Goal: Transaction & Acquisition: Purchase product/service

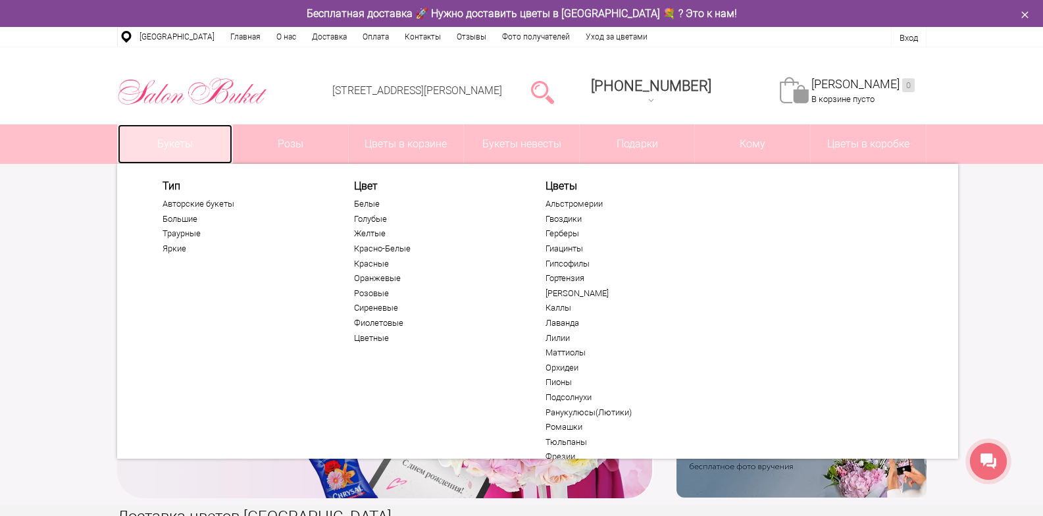
click at [166, 149] on link "Букеты" at bounding box center [175, 143] width 115 height 39
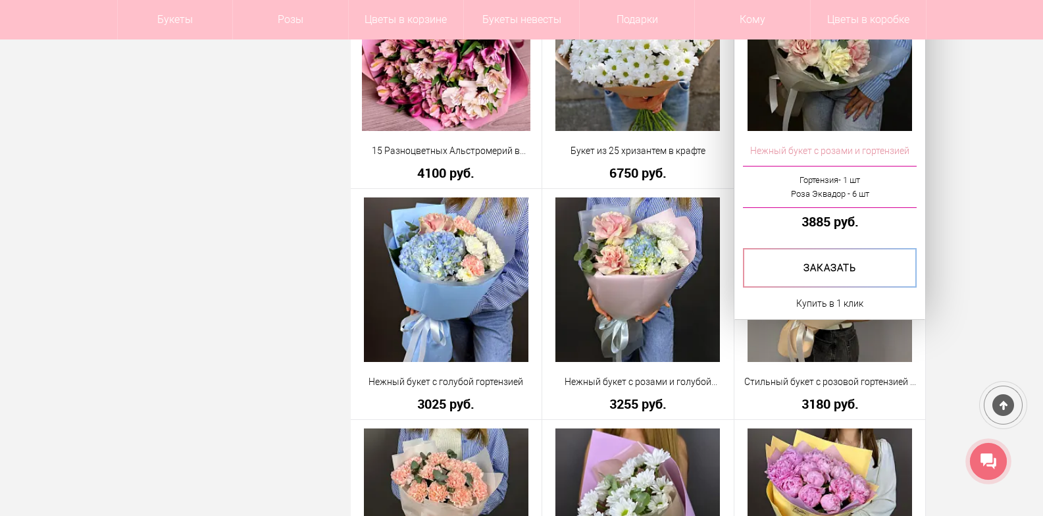
scroll to position [1447, 0]
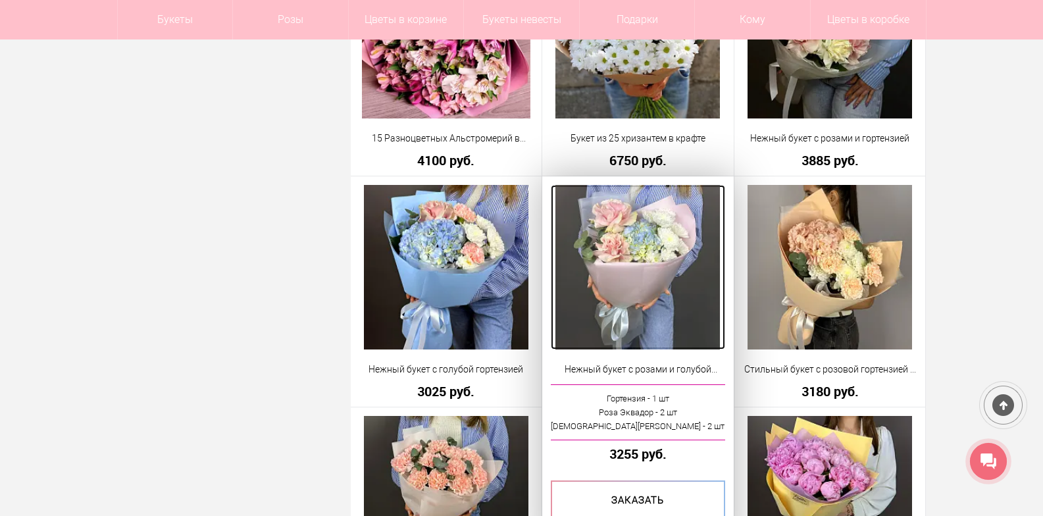
click at [671, 274] on img at bounding box center [637, 267] width 164 height 164
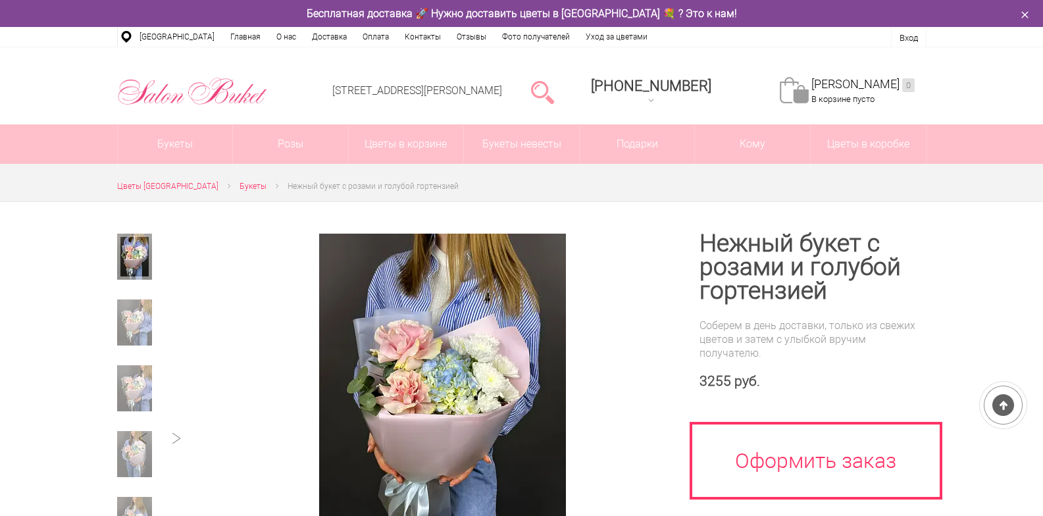
scroll to position [197, 0]
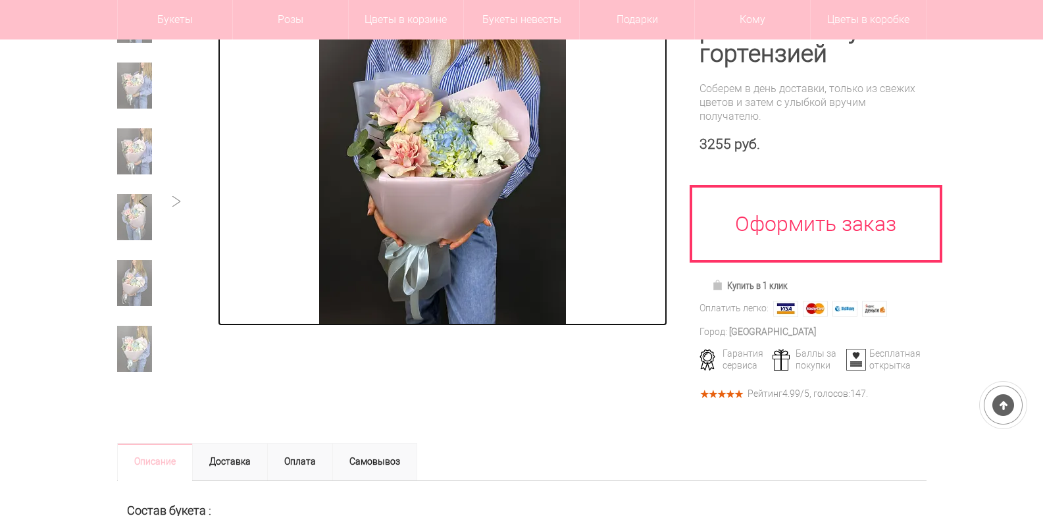
click at [464, 226] on img at bounding box center [442, 161] width 247 height 329
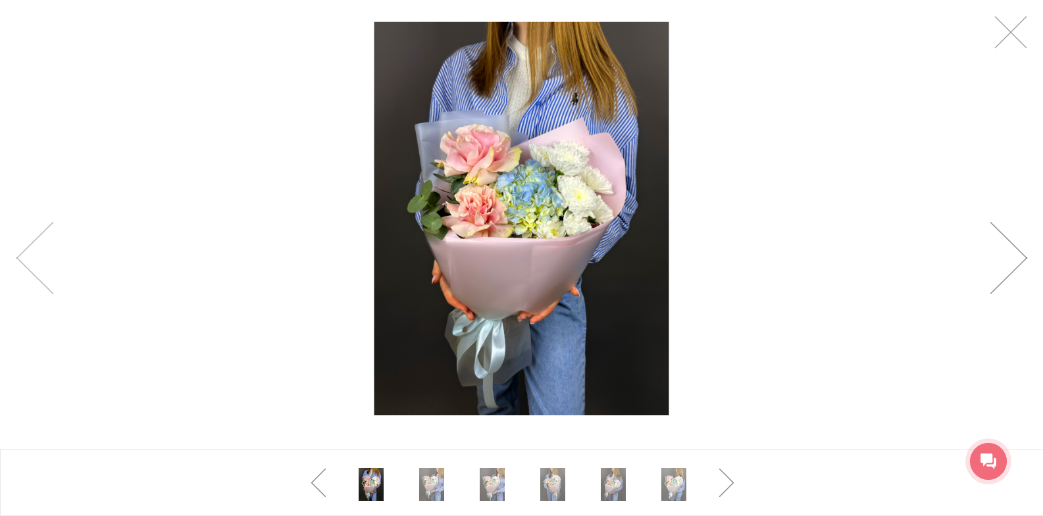
click at [1025, 259] on link at bounding box center [1007, 258] width 37 height 72
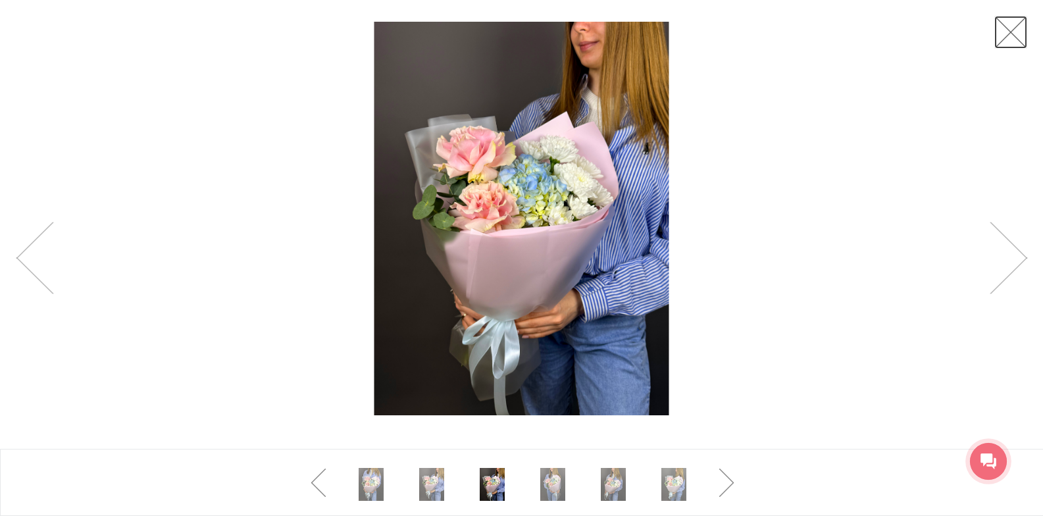
click at [1020, 32] on link at bounding box center [1010, 32] width 33 height 33
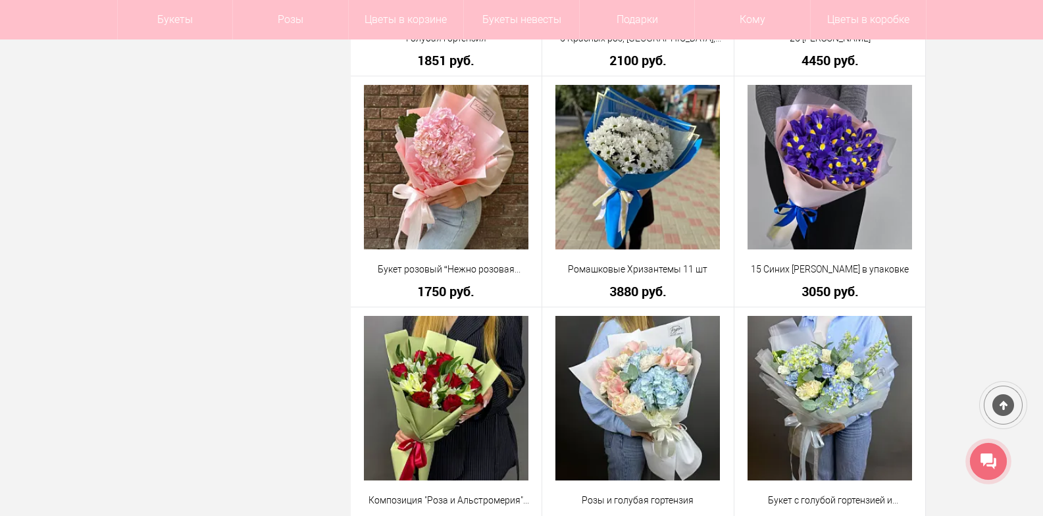
scroll to position [3592, 0]
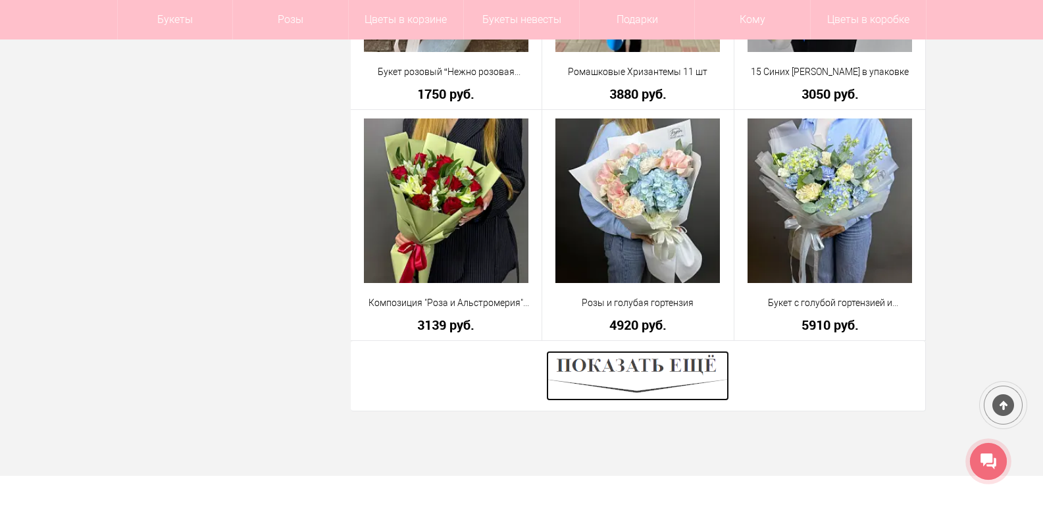
click at [612, 379] on img at bounding box center [637, 376] width 183 height 50
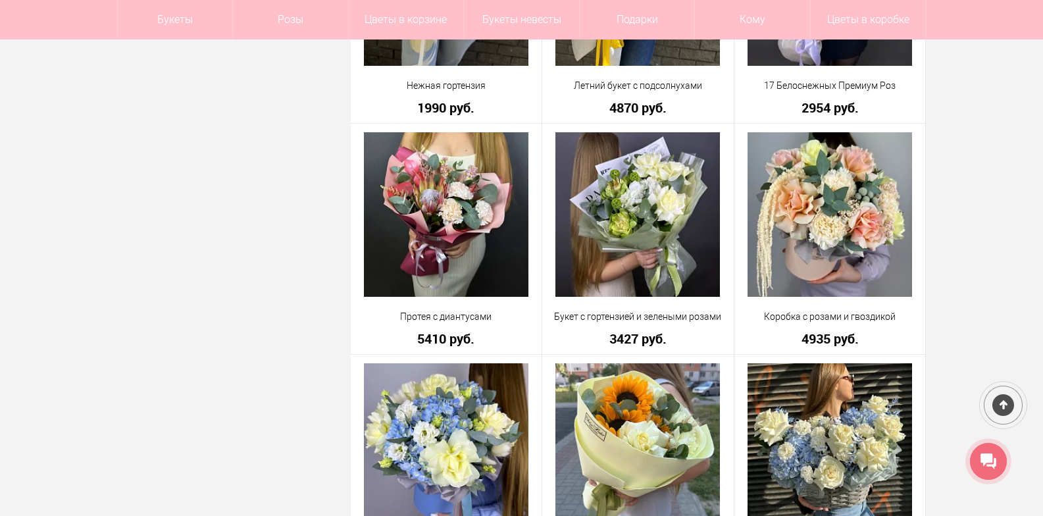
scroll to position [4513, 0]
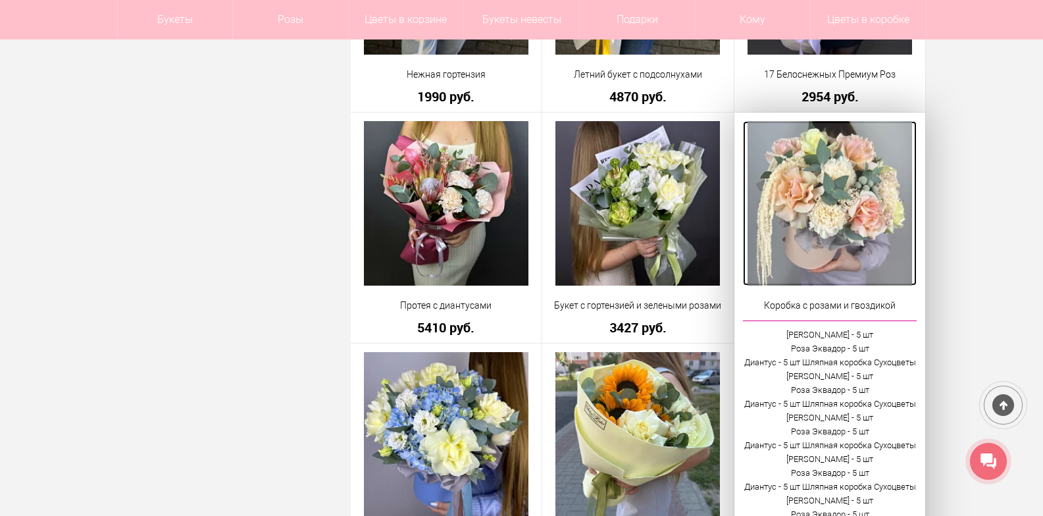
click at [789, 186] on img at bounding box center [829, 203] width 164 height 164
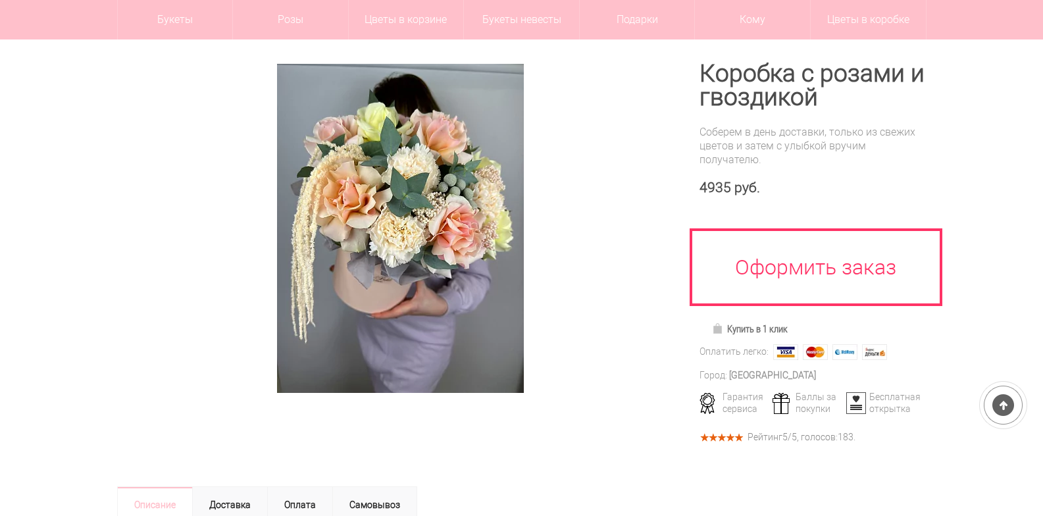
scroll to position [132, 0]
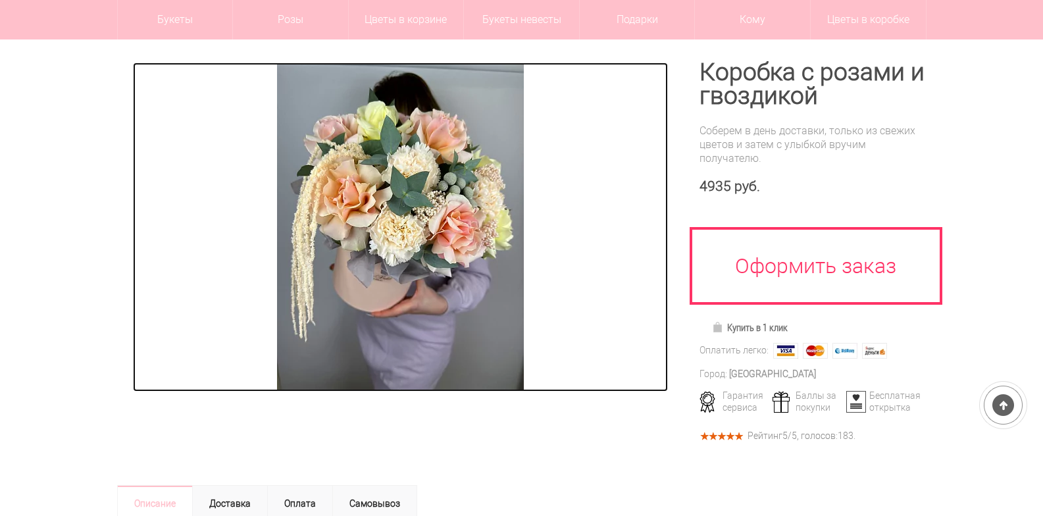
click at [395, 189] on img at bounding box center [400, 226] width 247 height 329
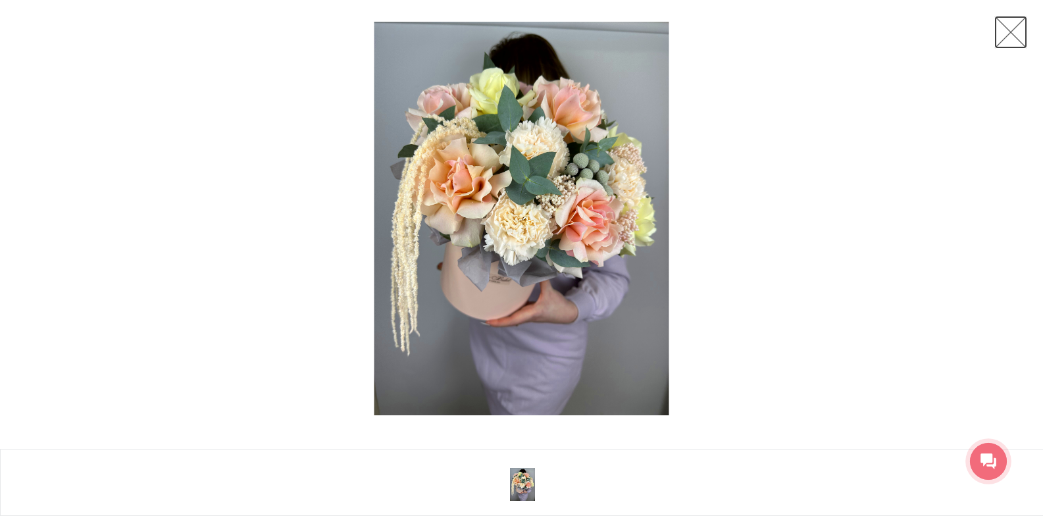
click at [1020, 35] on link at bounding box center [1010, 32] width 33 height 33
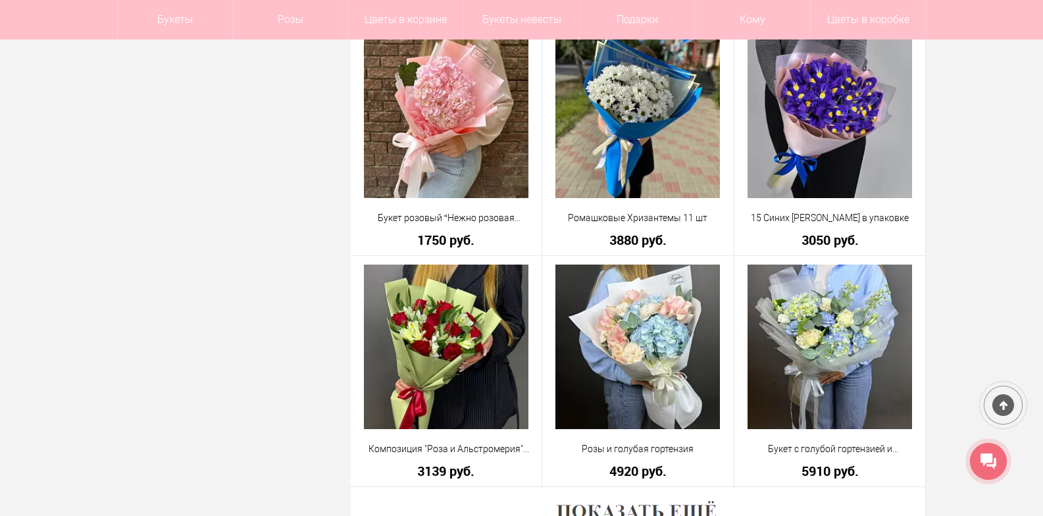
scroll to position [3561, 0]
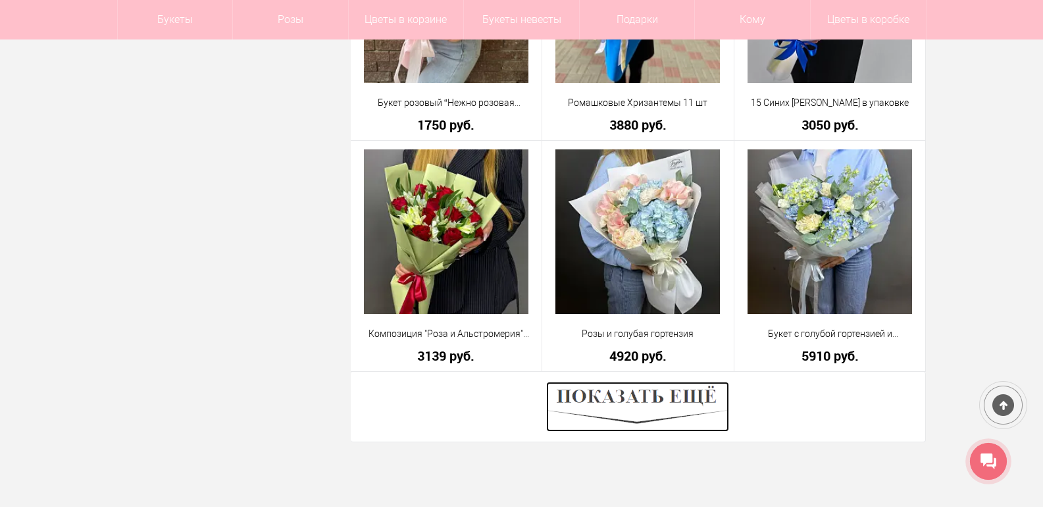
click at [630, 393] on img at bounding box center [637, 407] width 183 height 50
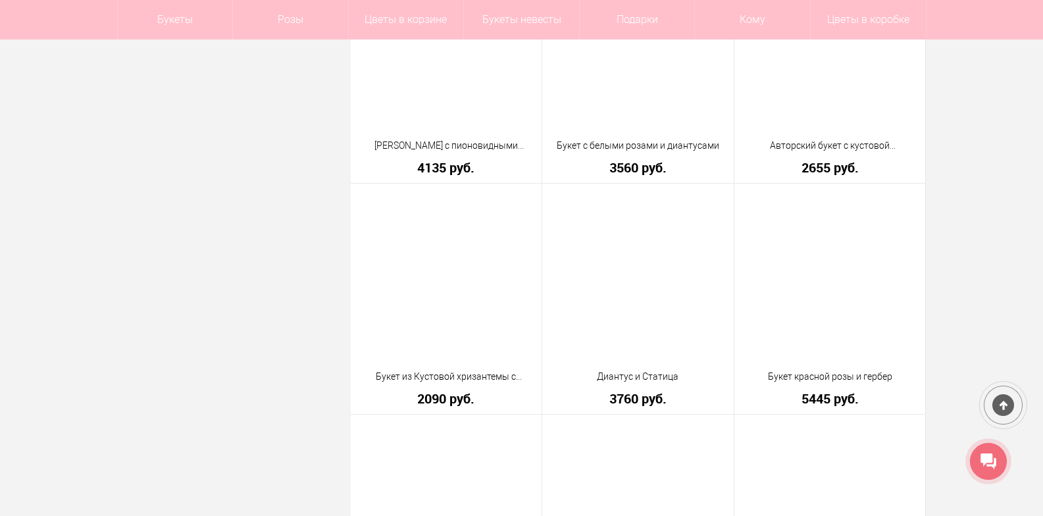
scroll to position [7179, 0]
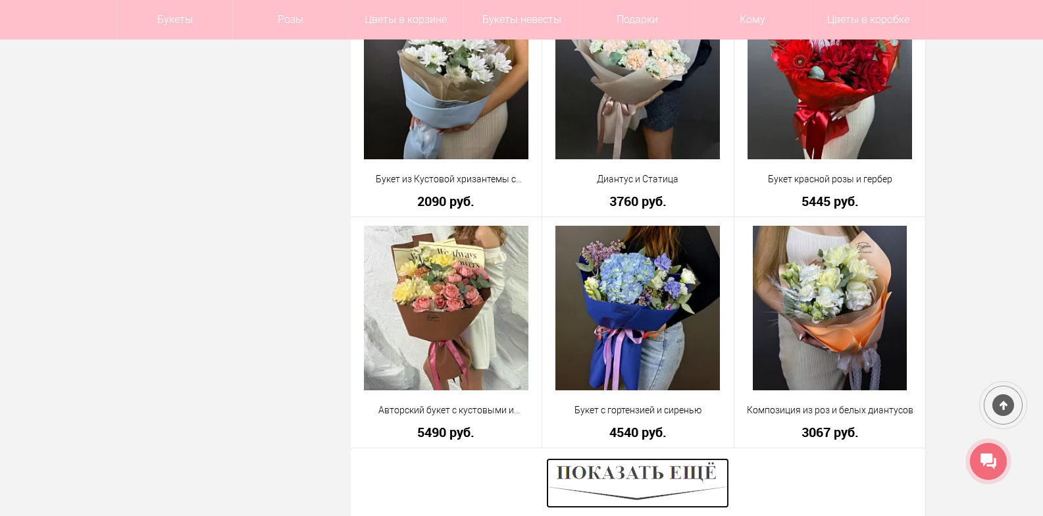
click at [672, 468] on img at bounding box center [637, 483] width 183 height 50
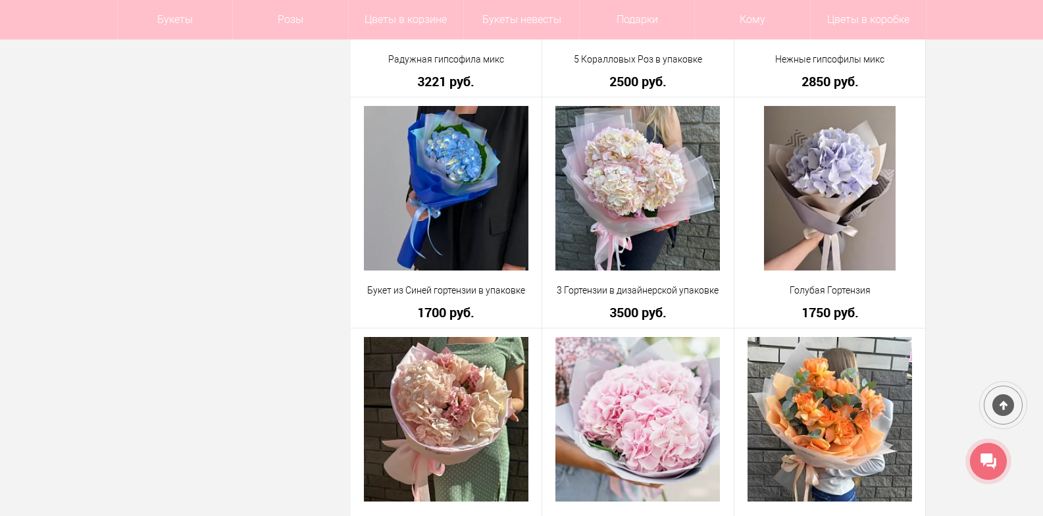
scroll to position [7903, 0]
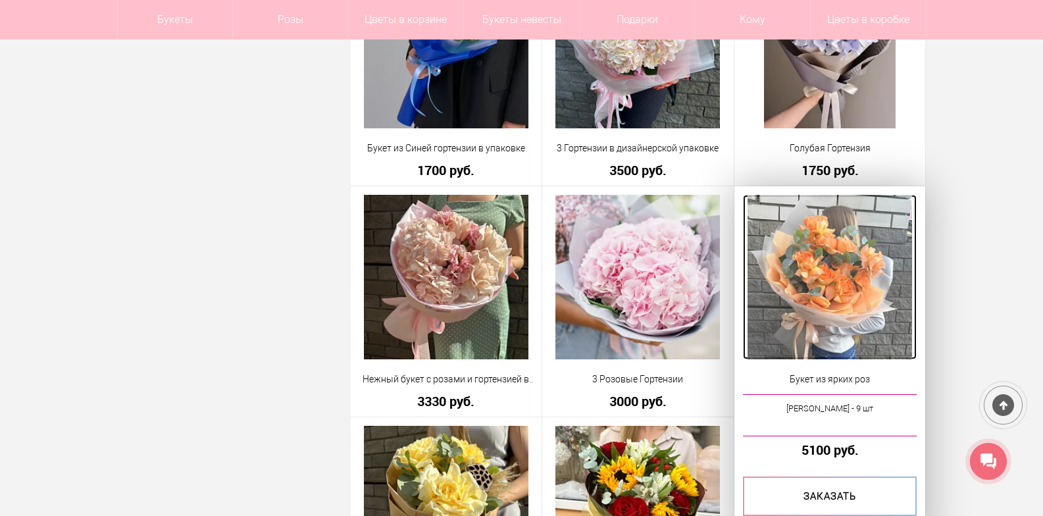
click at [828, 268] on img at bounding box center [829, 277] width 164 height 164
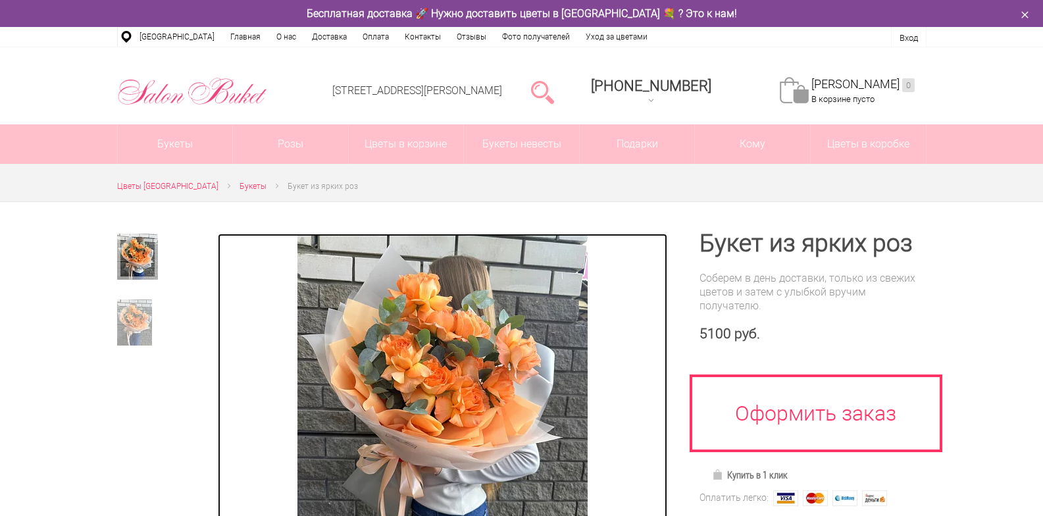
click at [421, 389] on img at bounding box center [442, 398] width 290 height 329
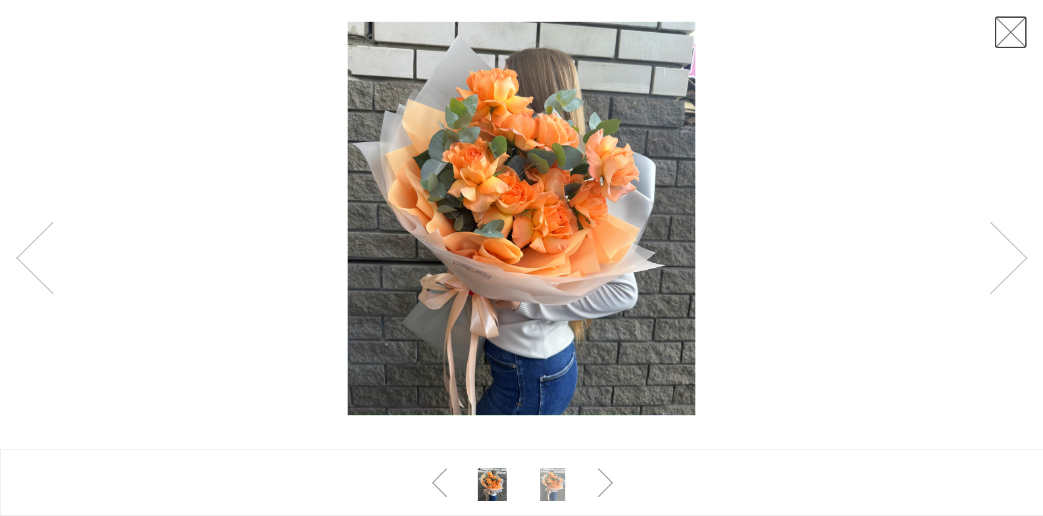
click at [1022, 37] on link at bounding box center [1010, 32] width 33 height 33
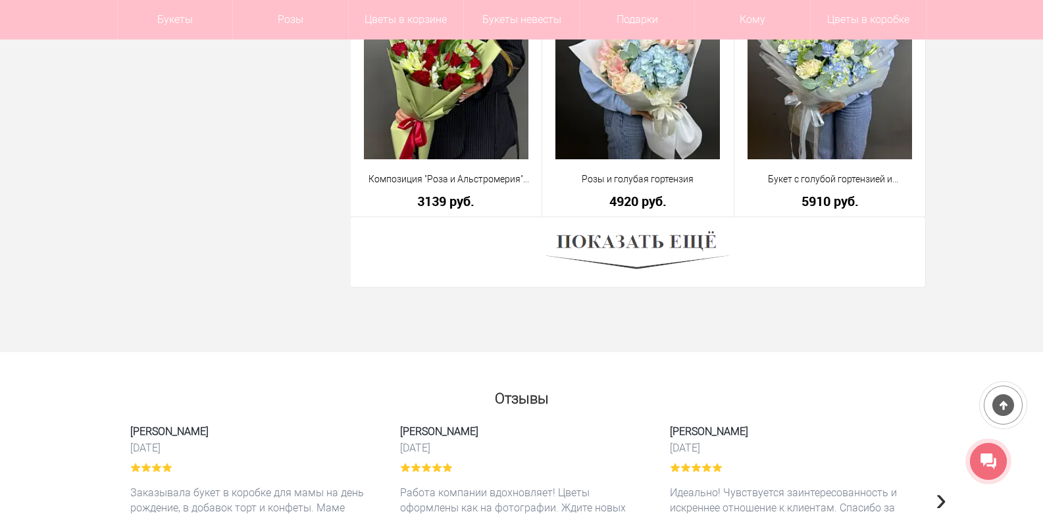
scroll to position [3693, 0]
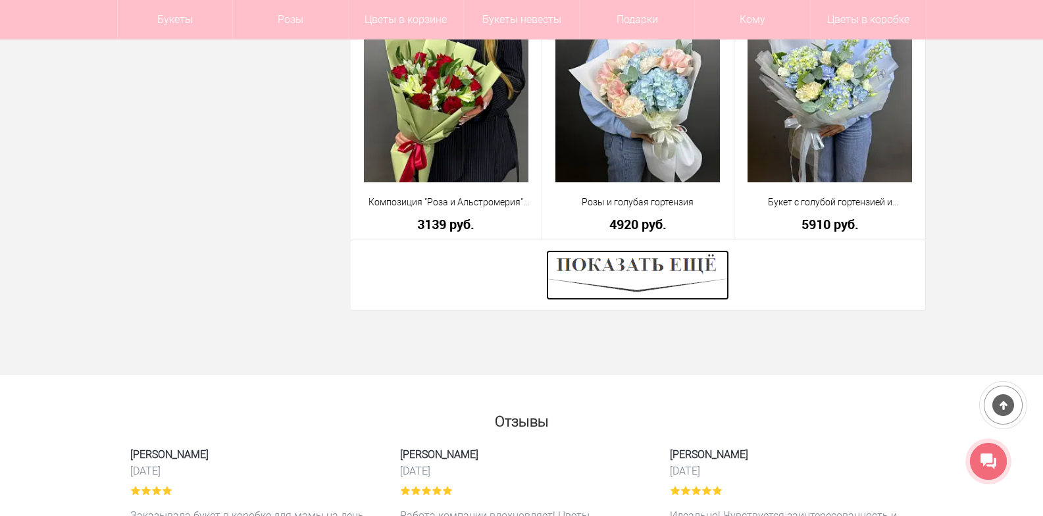
drag, startPoint x: 627, startPoint y: 268, endPoint x: 639, endPoint y: 268, distance: 11.9
click at [626, 268] on img at bounding box center [637, 275] width 183 height 50
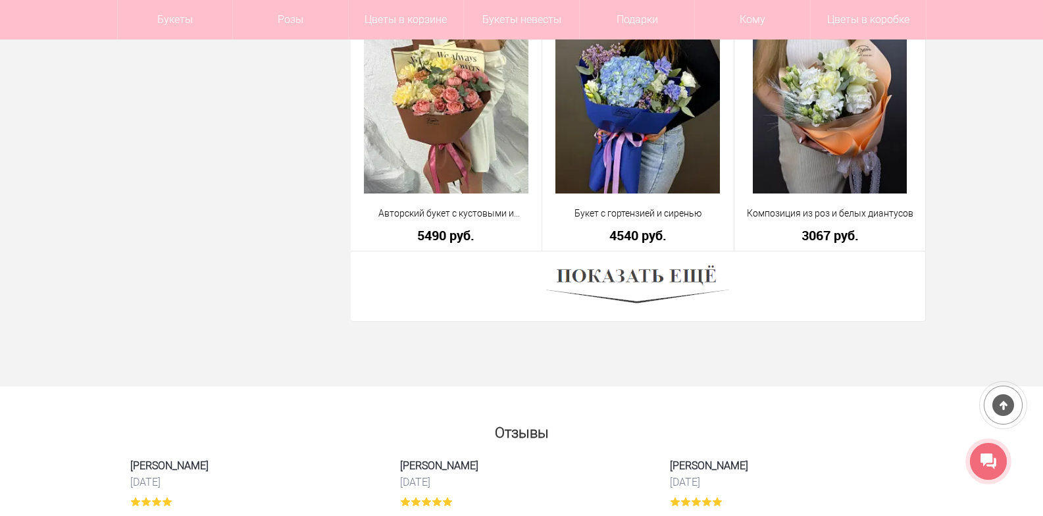
scroll to position [7377, 0]
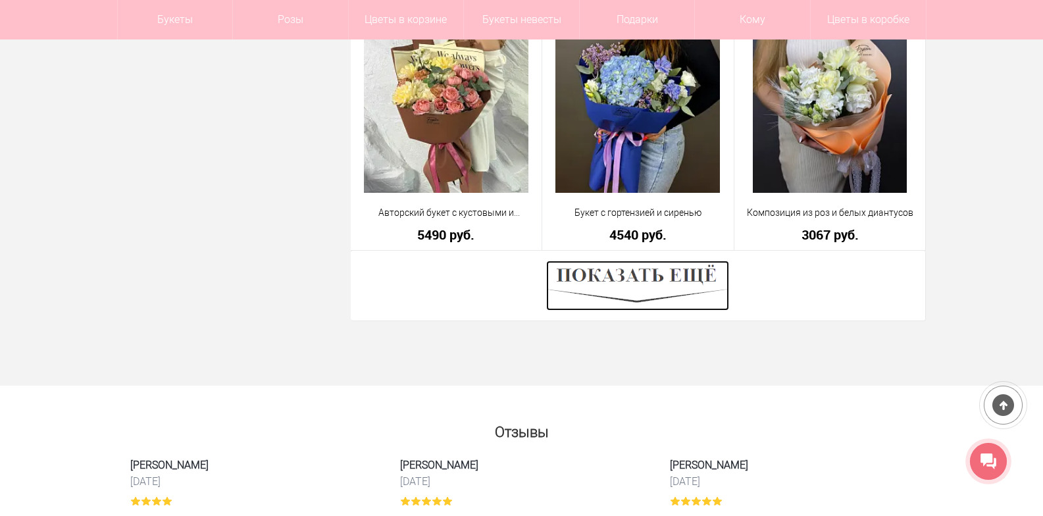
click at [652, 291] on img at bounding box center [637, 286] width 183 height 50
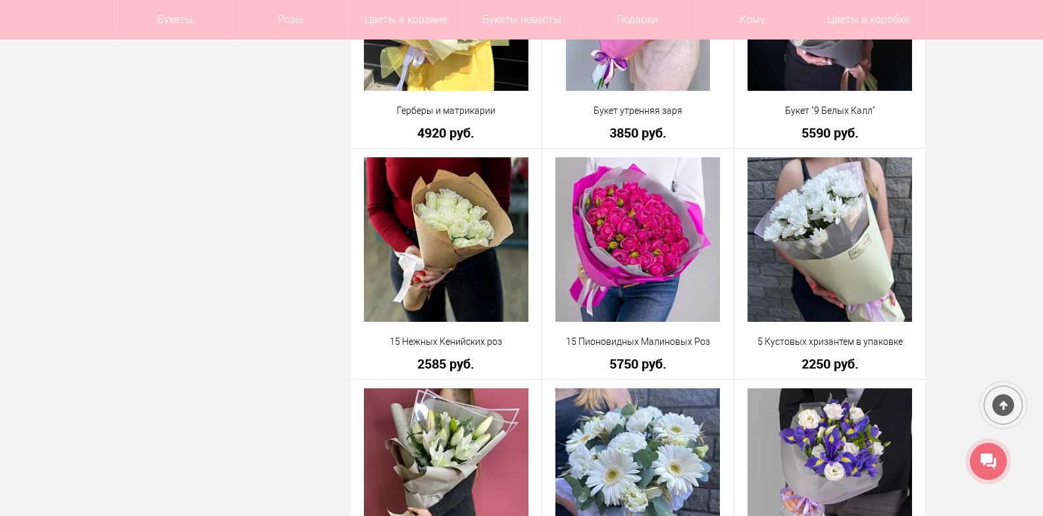
scroll to position [10534, 0]
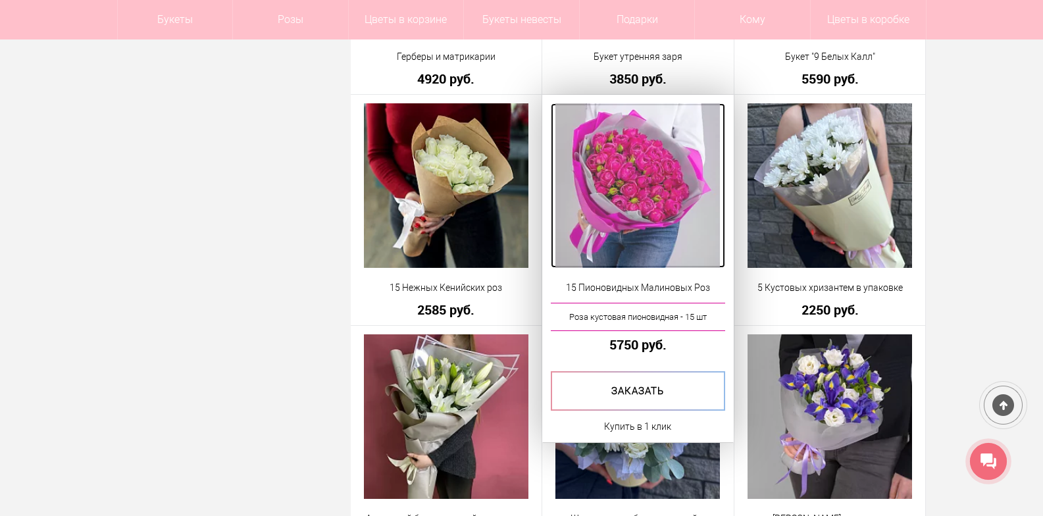
click at [611, 209] on img at bounding box center [637, 185] width 164 height 164
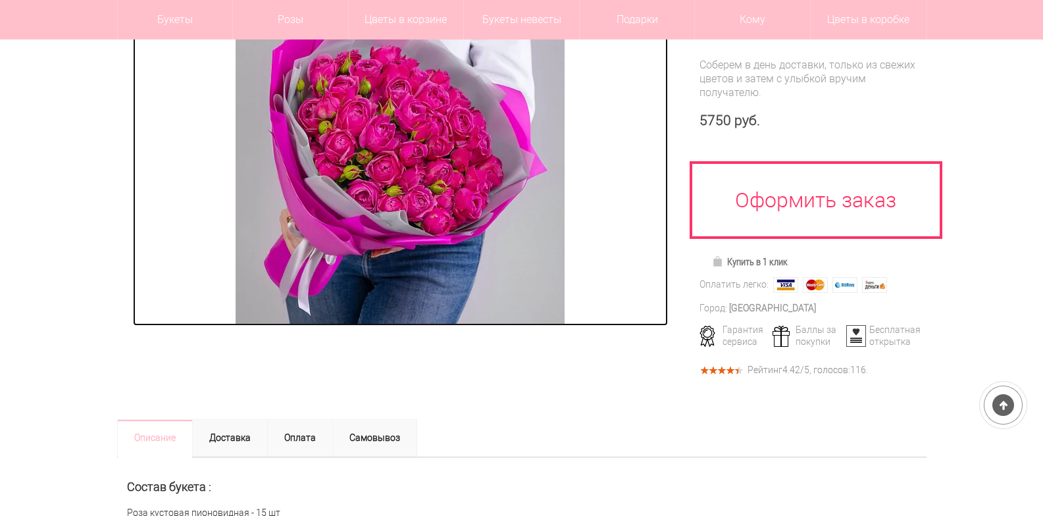
scroll to position [197, 0]
click at [414, 179] on img at bounding box center [400, 161] width 329 height 329
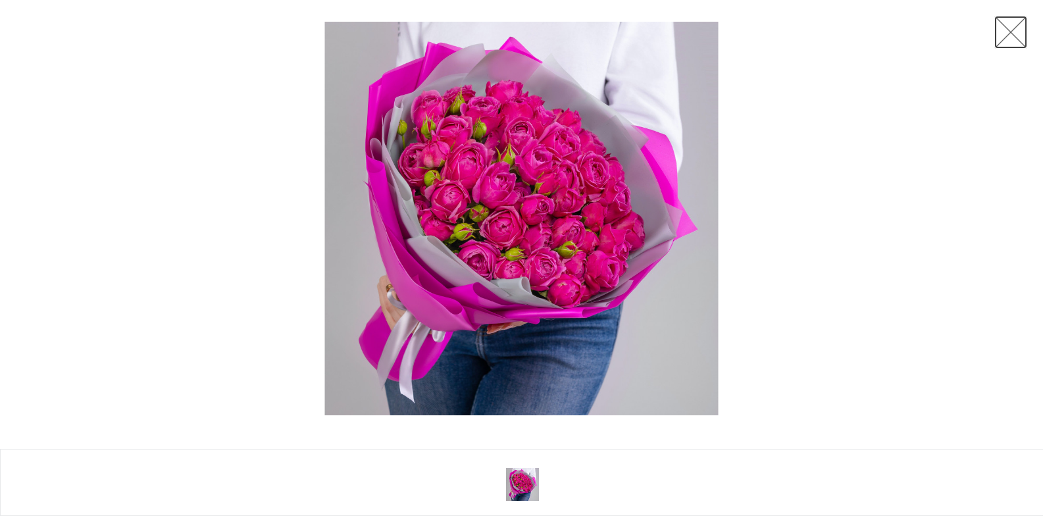
click at [1020, 32] on link at bounding box center [1010, 32] width 33 height 33
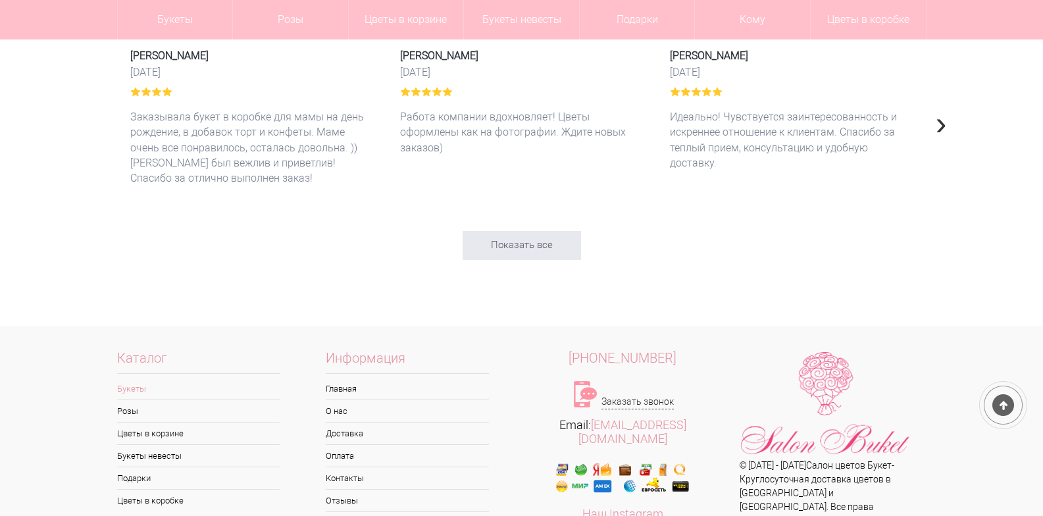
scroll to position [4087, 0]
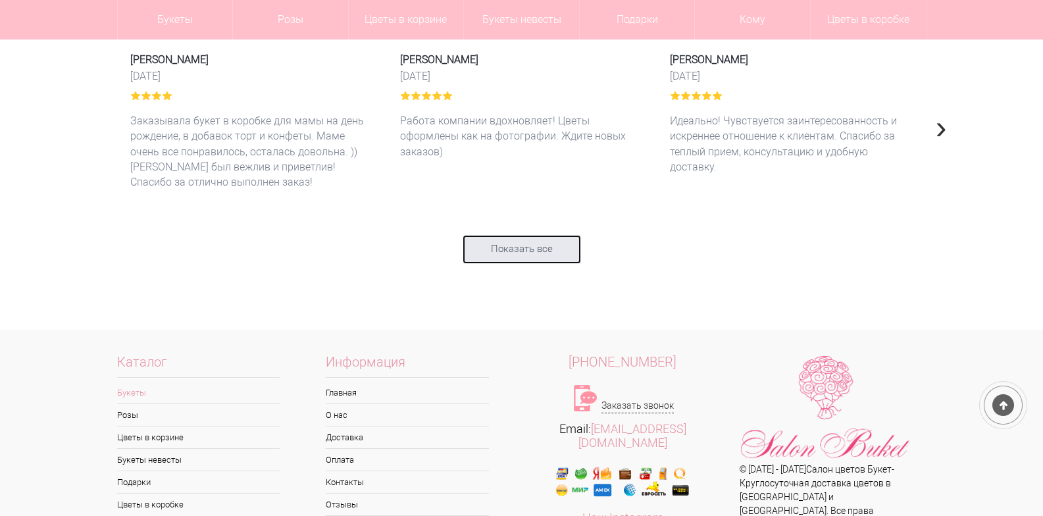
click at [539, 242] on link "Показать все" at bounding box center [521, 249] width 118 height 29
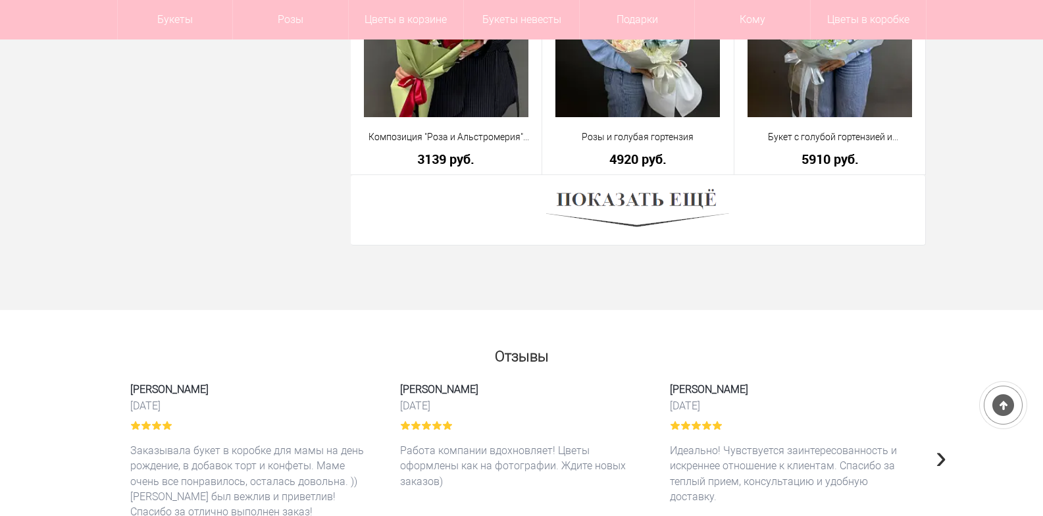
scroll to position [3535, 0]
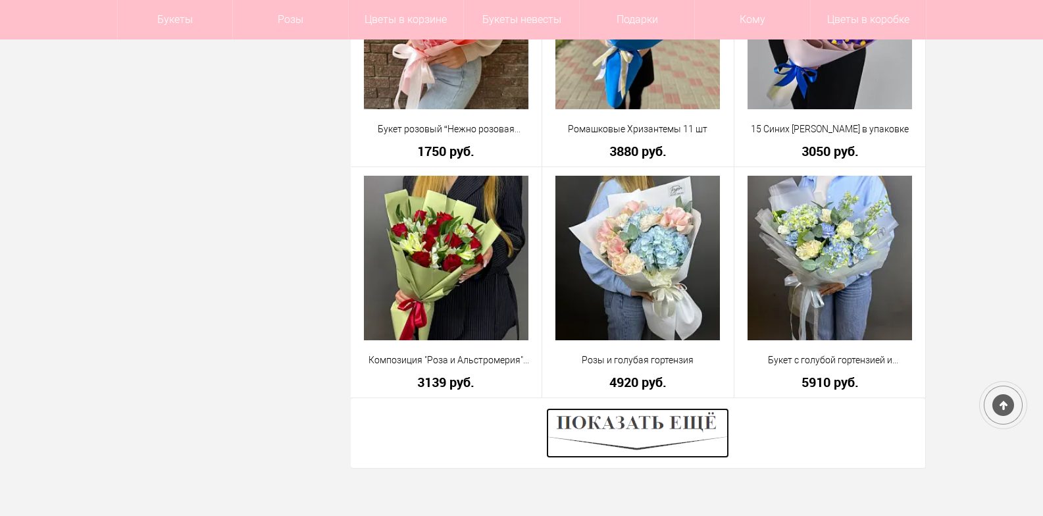
click at [642, 443] on img at bounding box center [637, 433] width 183 height 50
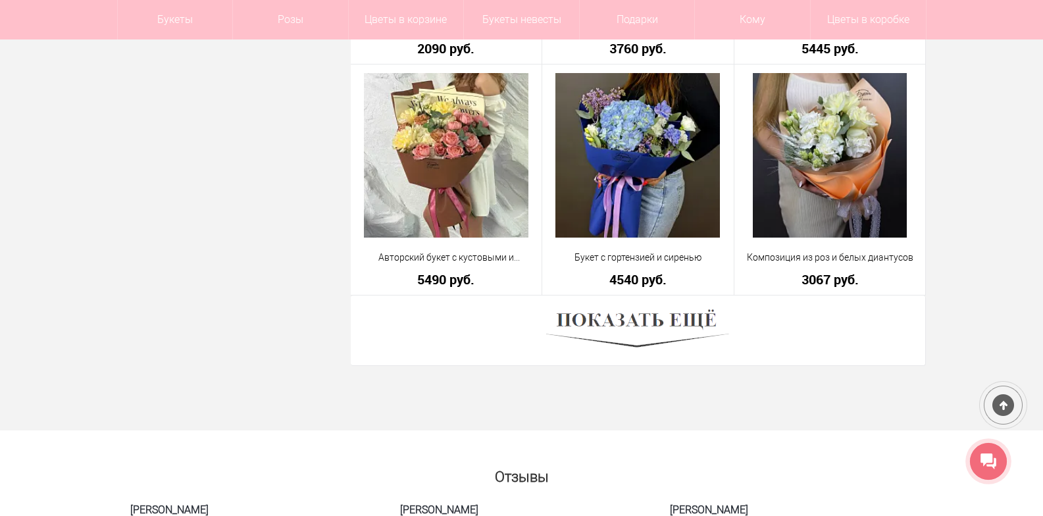
scroll to position [7548, 0]
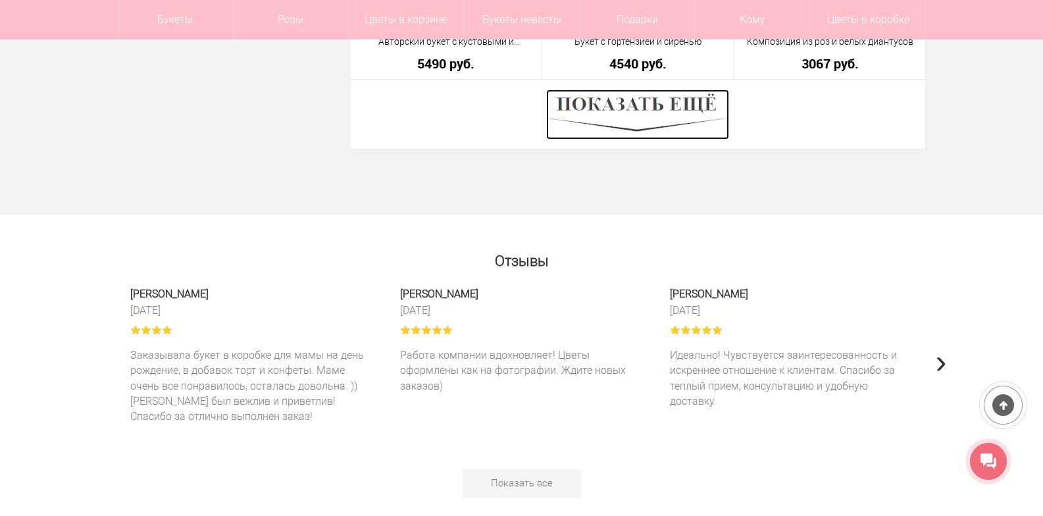
click at [626, 127] on img at bounding box center [637, 114] width 183 height 50
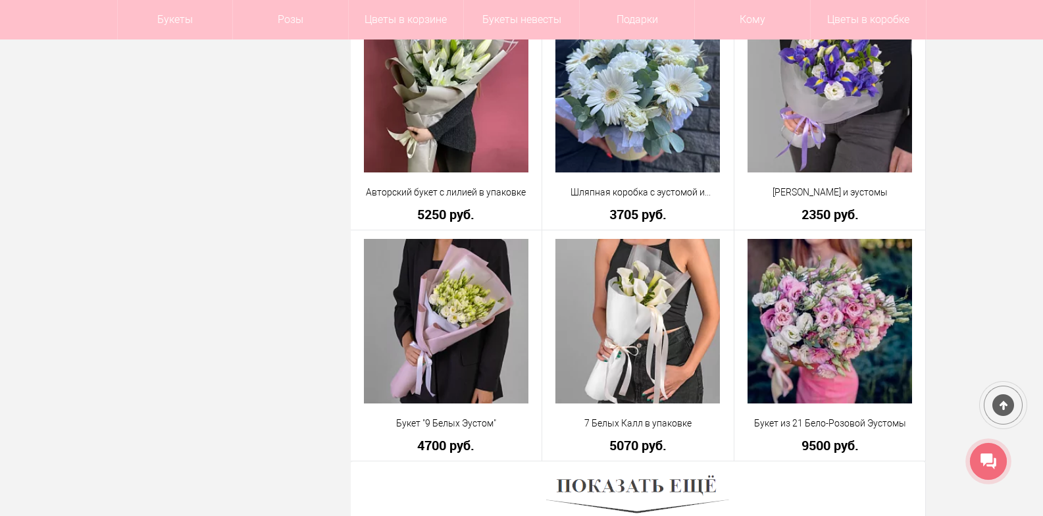
scroll to position [10903, 0]
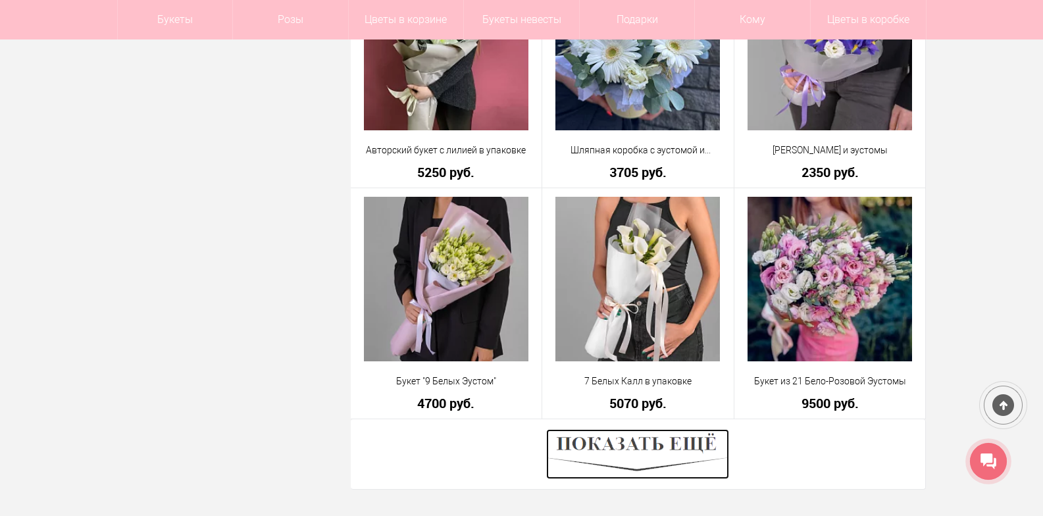
click at [618, 457] on img at bounding box center [637, 454] width 183 height 50
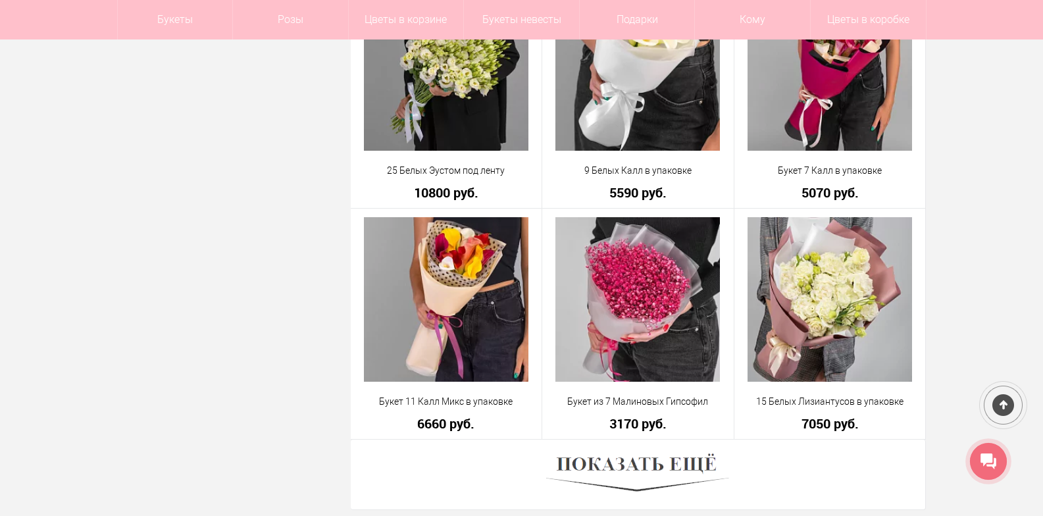
scroll to position [14587, 0]
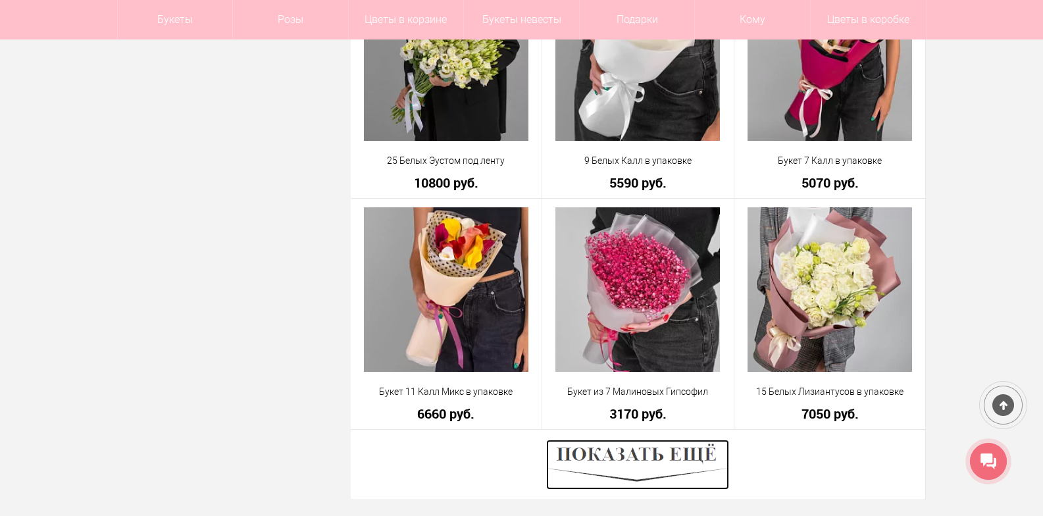
click at [655, 464] on img at bounding box center [637, 464] width 183 height 50
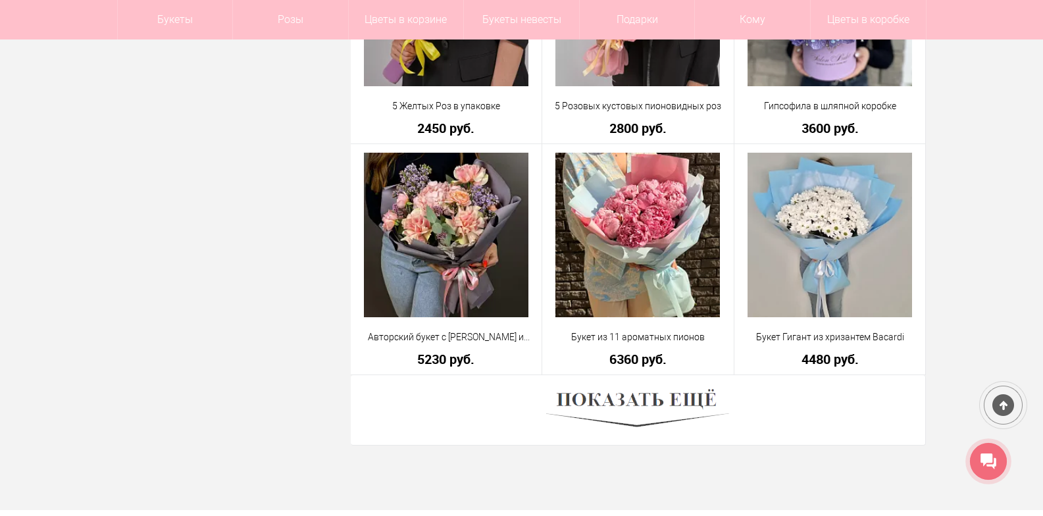
scroll to position [18337, 0]
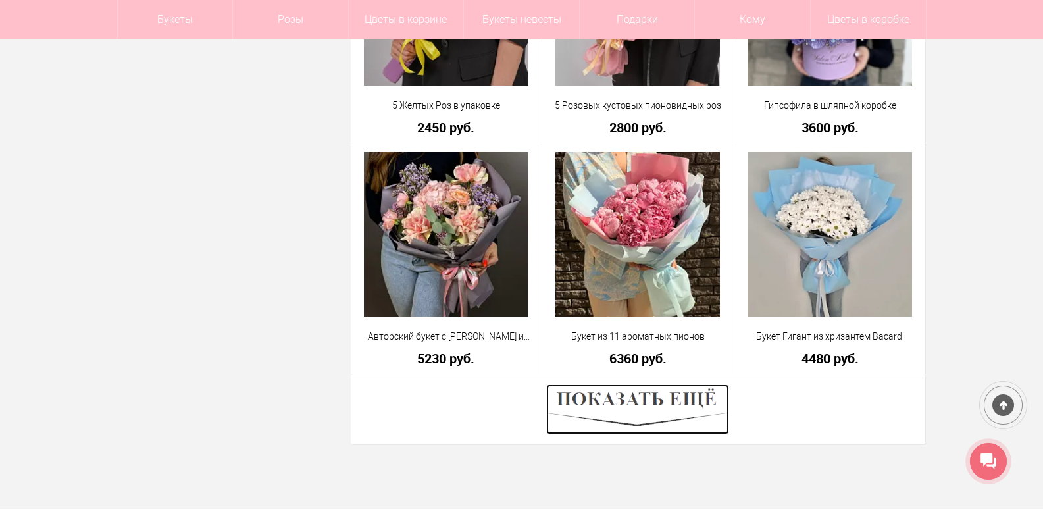
click at [660, 405] on img at bounding box center [637, 409] width 183 height 50
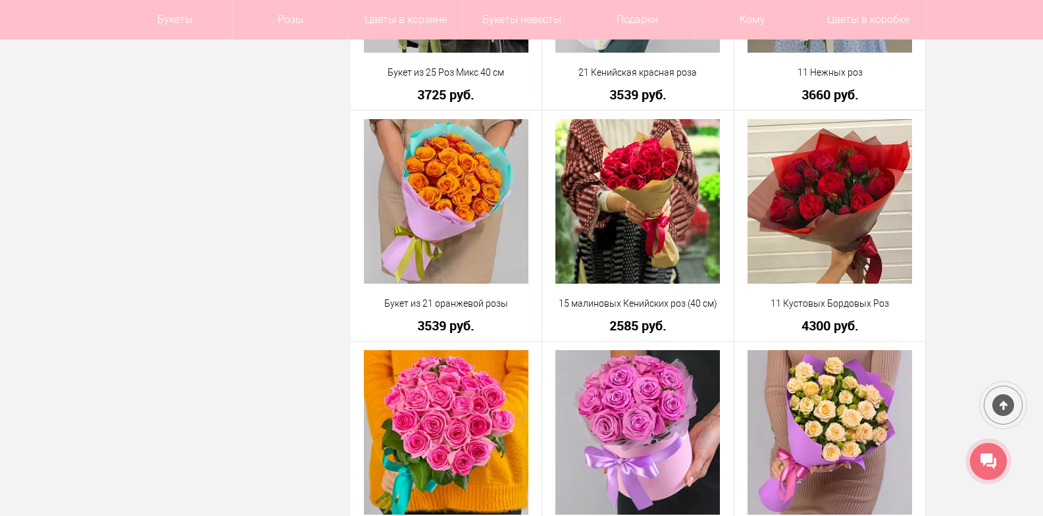
scroll to position [22021, 0]
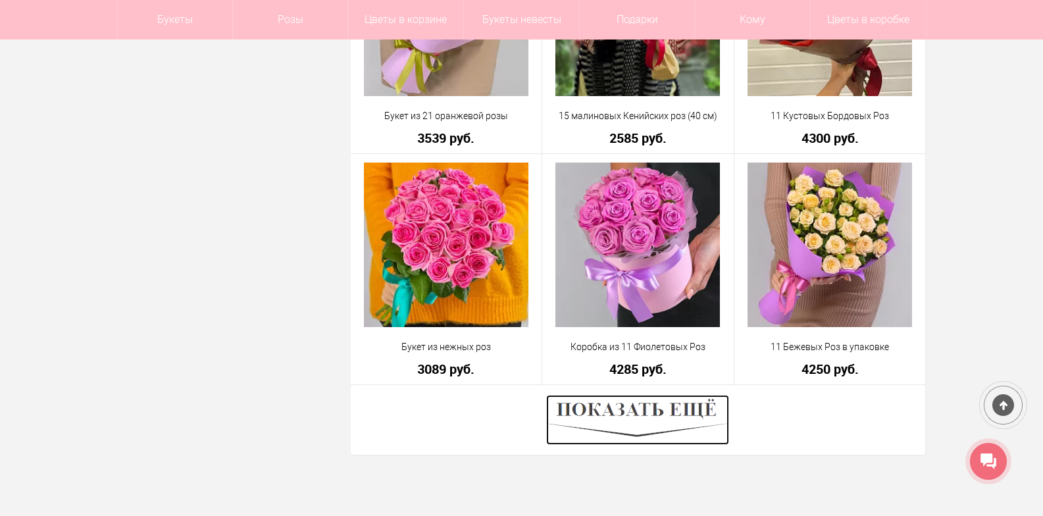
click at [634, 397] on img at bounding box center [637, 420] width 183 height 50
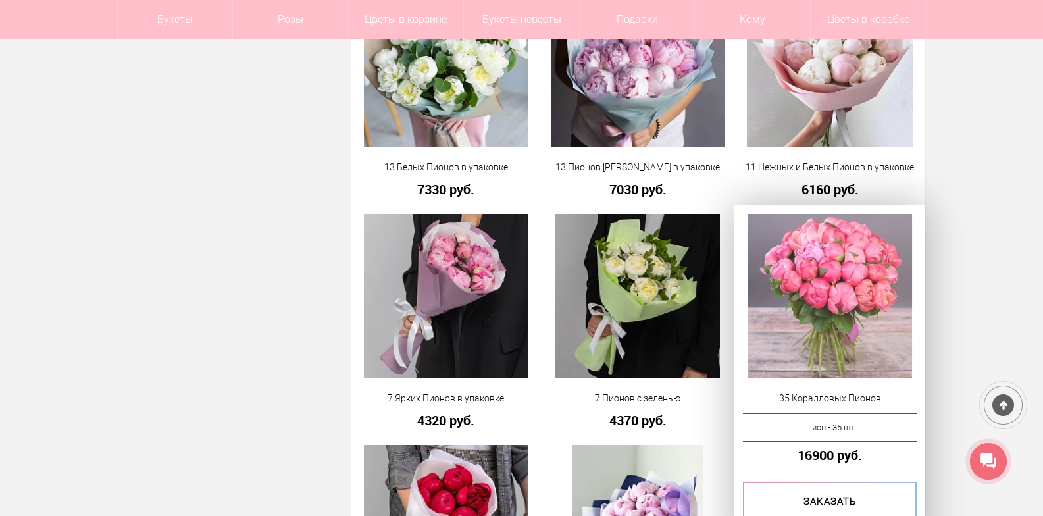
scroll to position [24521, 0]
